Goal: Entertainment & Leisure: Consume media (video, audio)

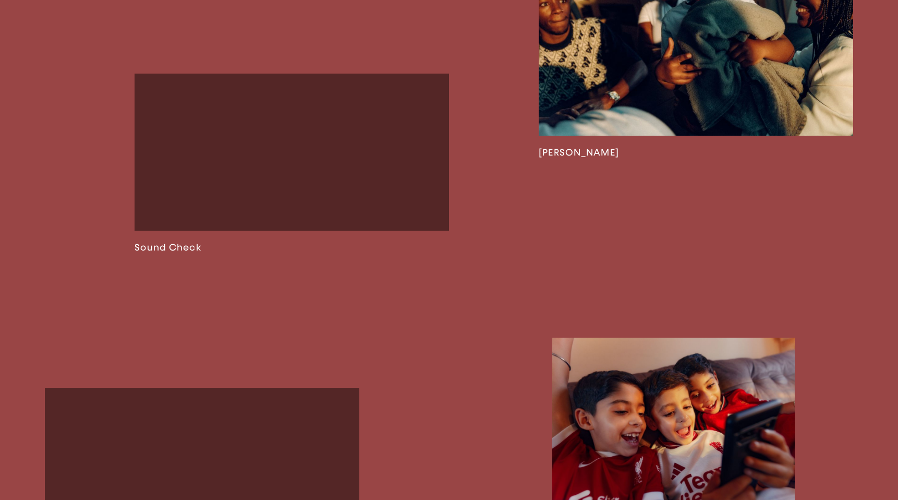
scroll to position [1170, 0]
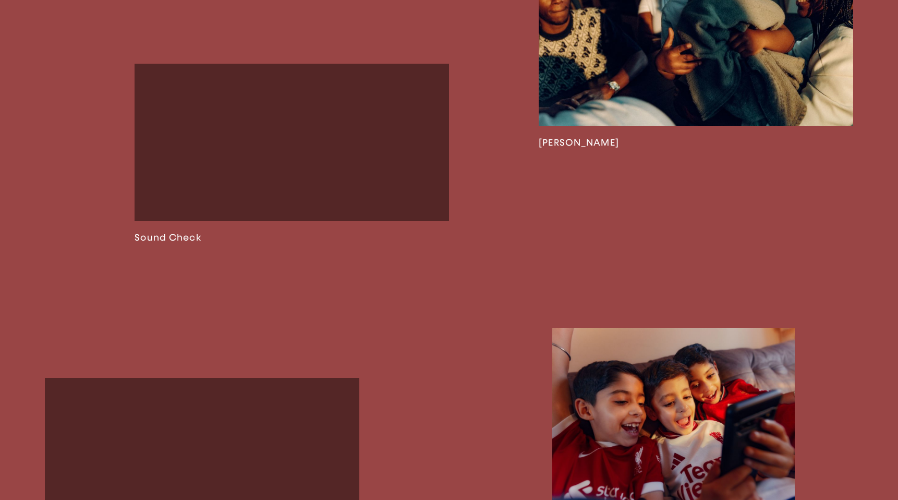
click at [303, 197] on link at bounding box center [292, 153] width 315 height 179
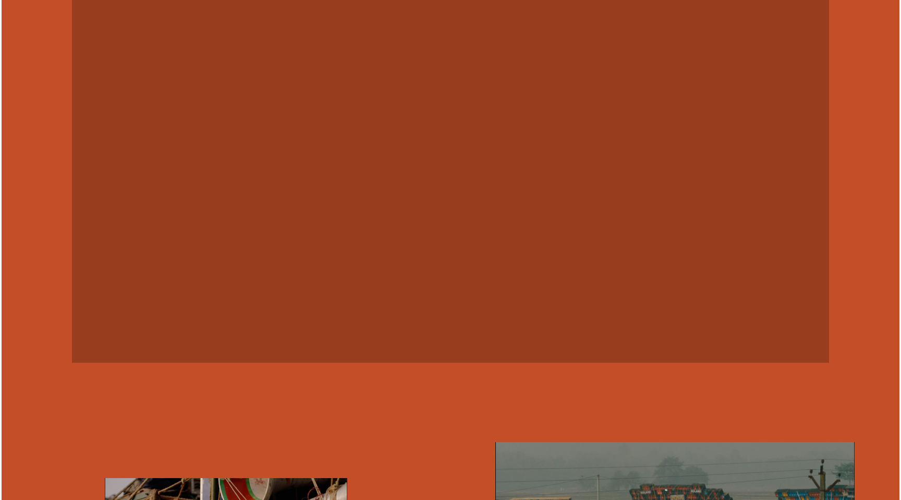
scroll to position [820, 0]
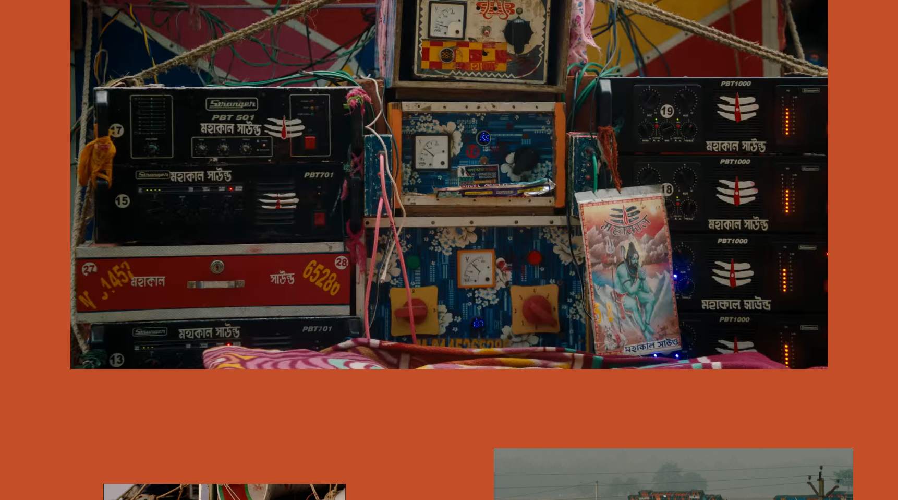
click at [305, 223] on video at bounding box center [448, 156] width 757 height 426
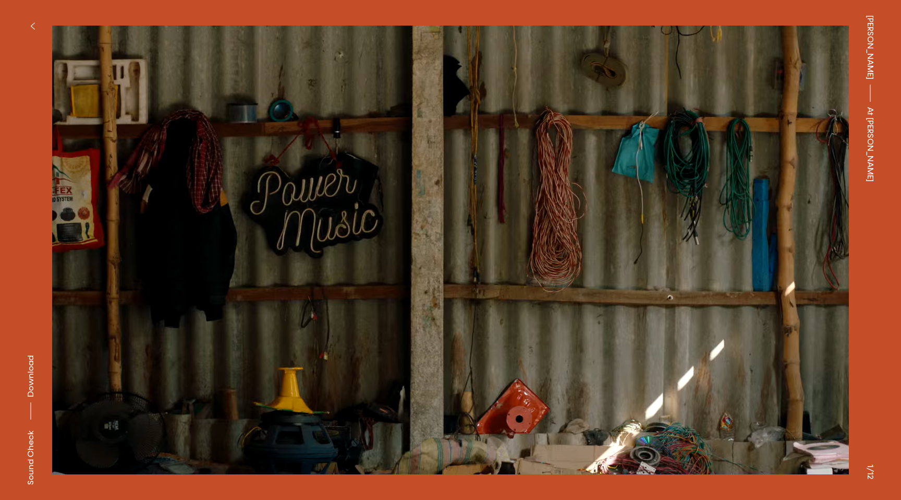
click at [572, 368] on video at bounding box center [450, 250] width 797 height 449
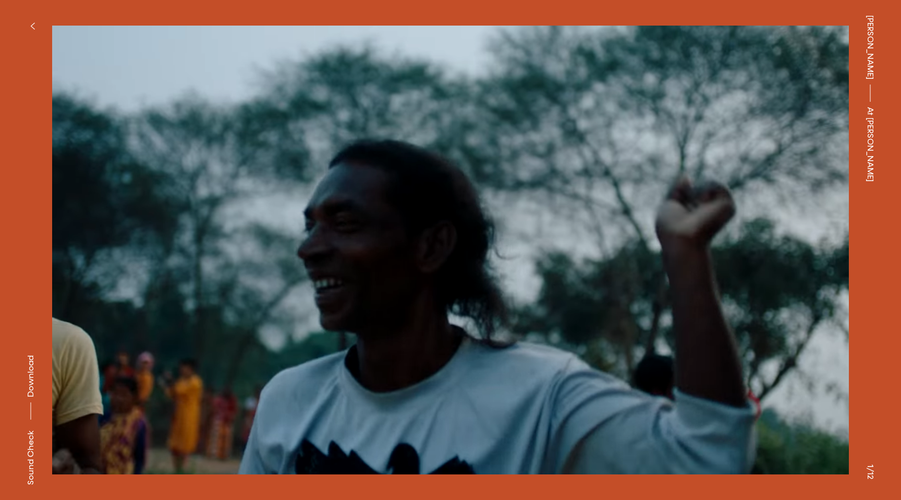
click at [618, 86] on button at bounding box center [676, 125] width 451 height 250
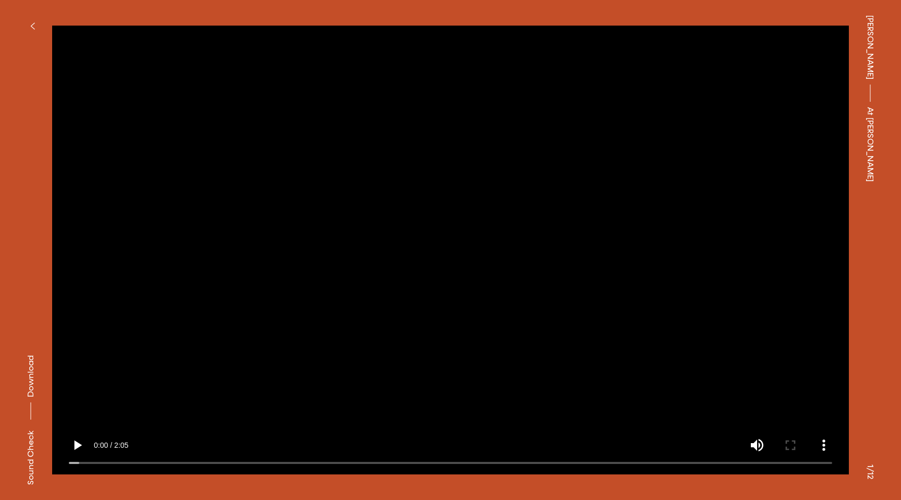
click at [454, 239] on button at bounding box center [676, 125] width 451 height 250
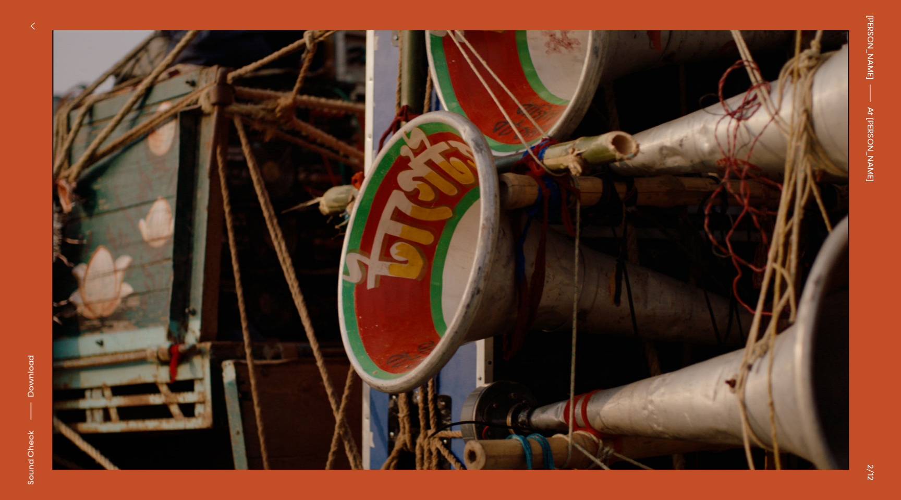
click at [219, 242] on button at bounding box center [225, 125] width 451 height 250
